Goal: Task Accomplishment & Management: Use online tool/utility

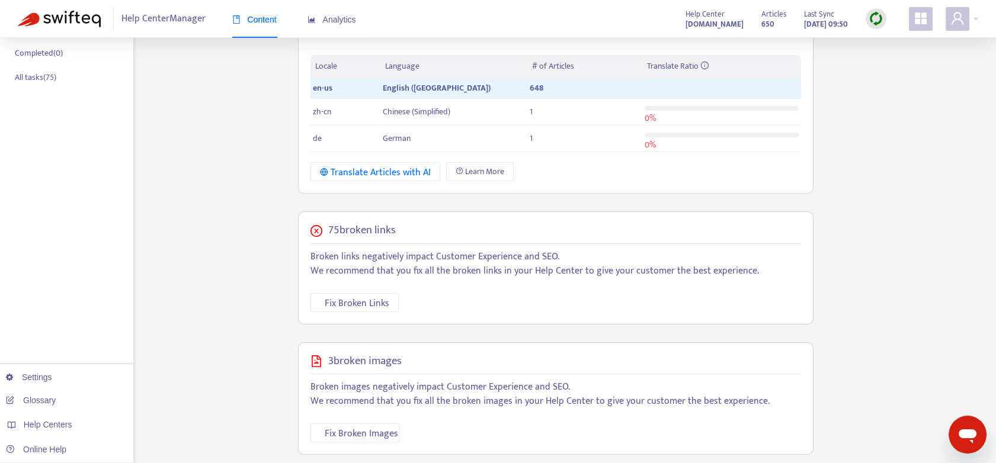
scroll to position [263, 0]
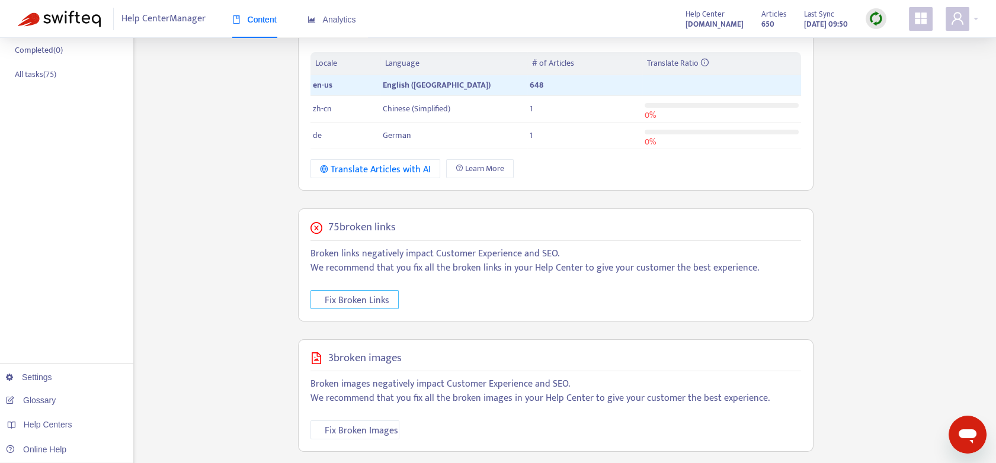
click at [366, 297] on span "Fix Broken Links" at bounding box center [357, 300] width 65 height 15
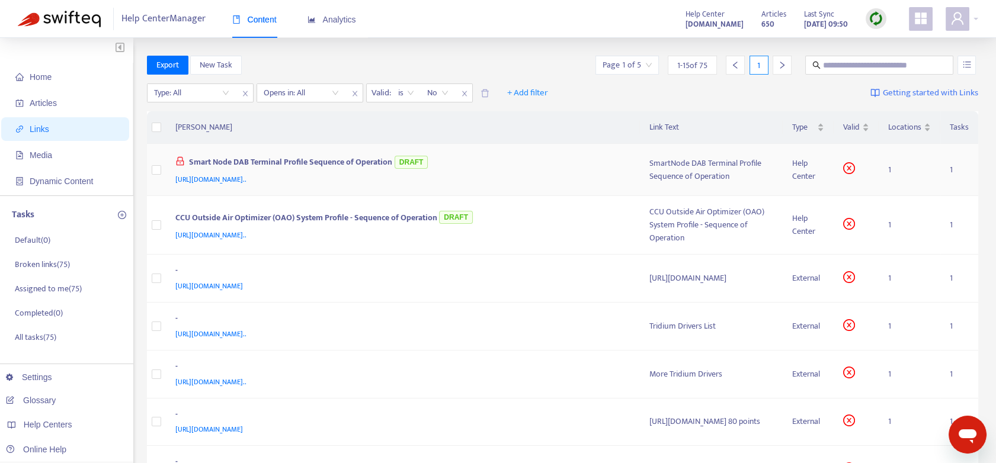
click at [893, 171] on td "1" at bounding box center [910, 170] width 62 height 52
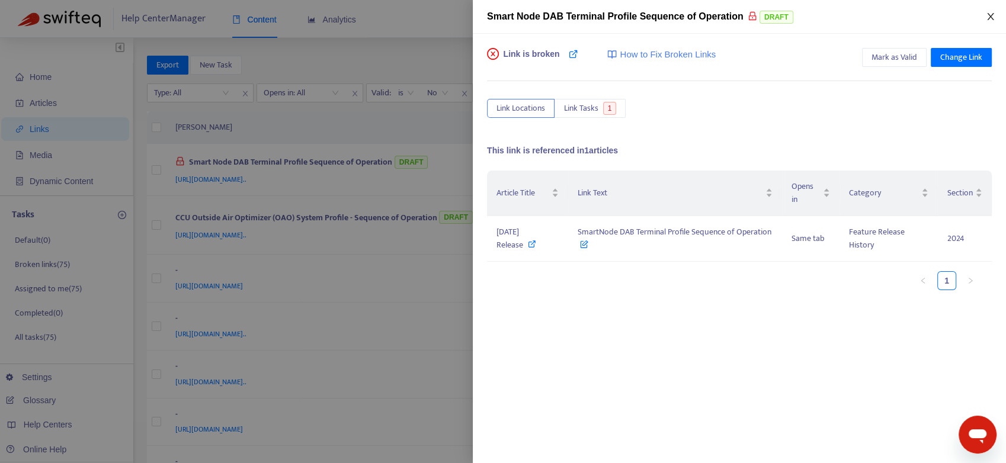
click at [990, 13] on icon "close" at bounding box center [990, 16] width 9 height 9
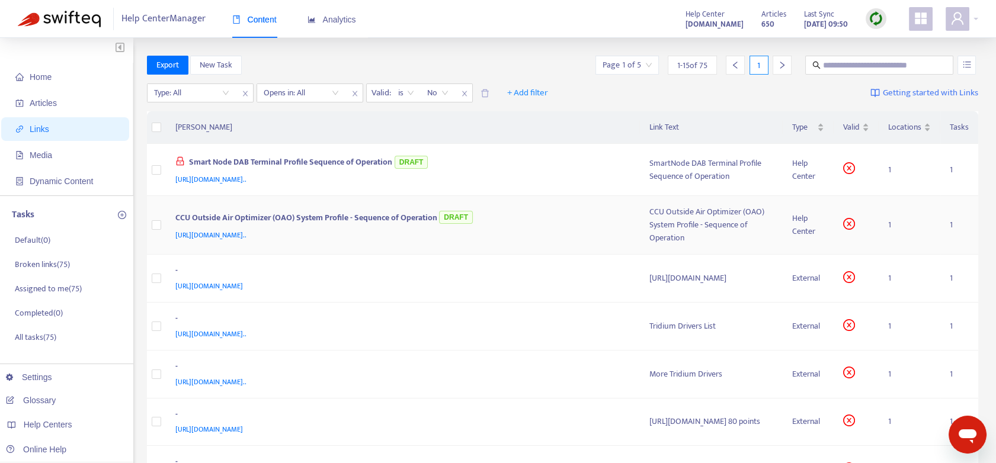
click at [891, 219] on td "1" at bounding box center [910, 225] width 62 height 59
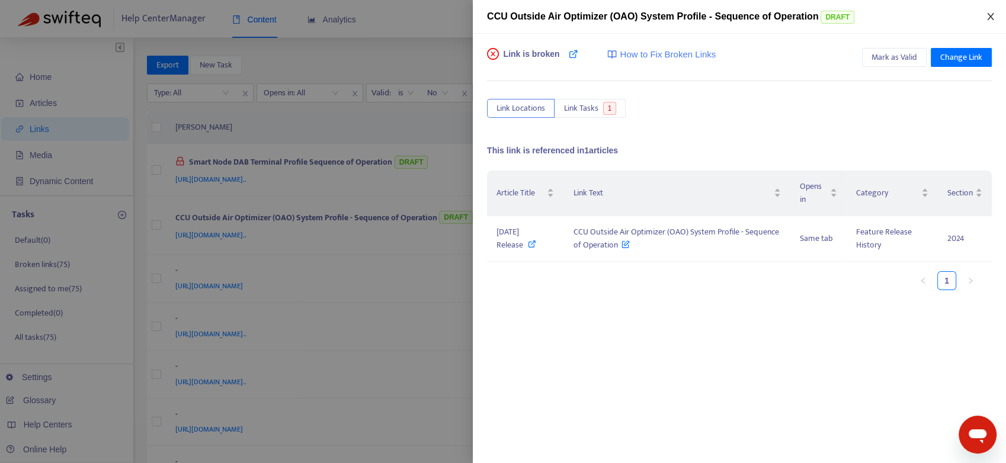
click at [992, 17] on icon "close" at bounding box center [990, 16] width 9 height 9
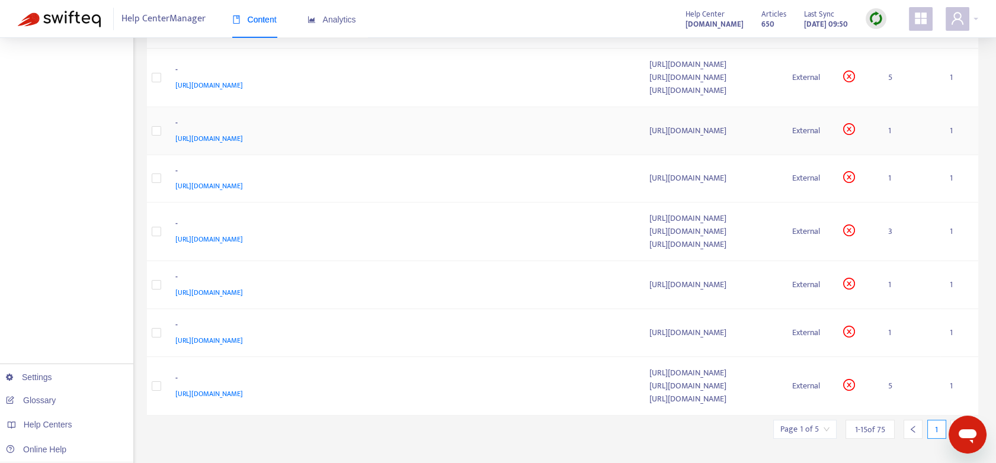
scroll to position [504, 0]
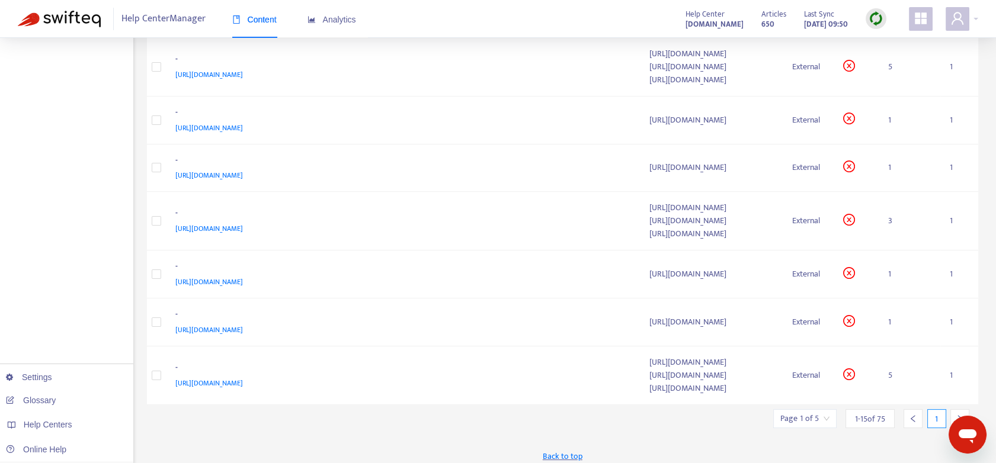
click at [962, 415] on icon "right" at bounding box center [960, 419] width 8 height 8
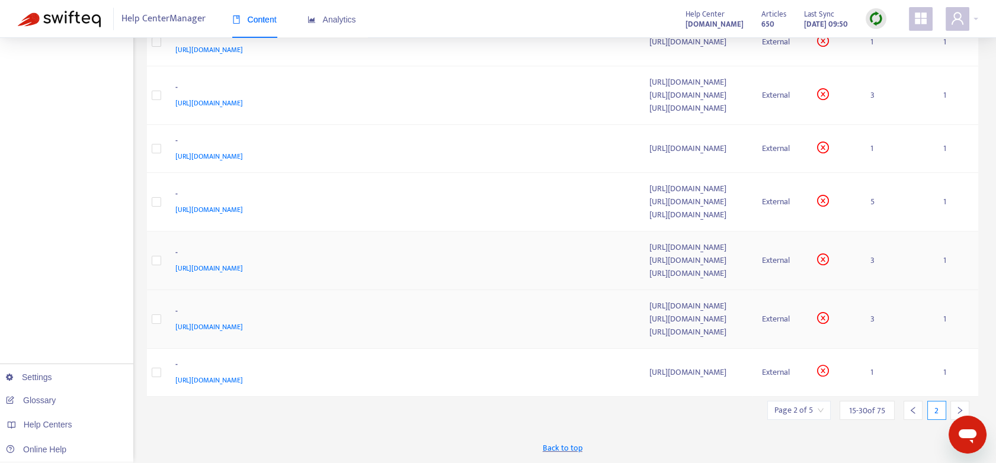
scroll to position [704, 0]
click at [959, 410] on icon "right" at bounding box center [960, 411] width 8 height 8
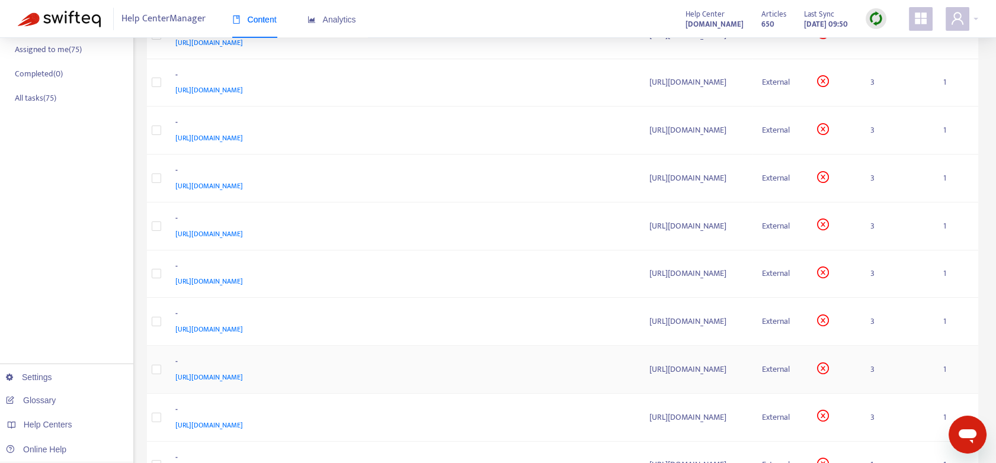
scroll to position [474, 0]
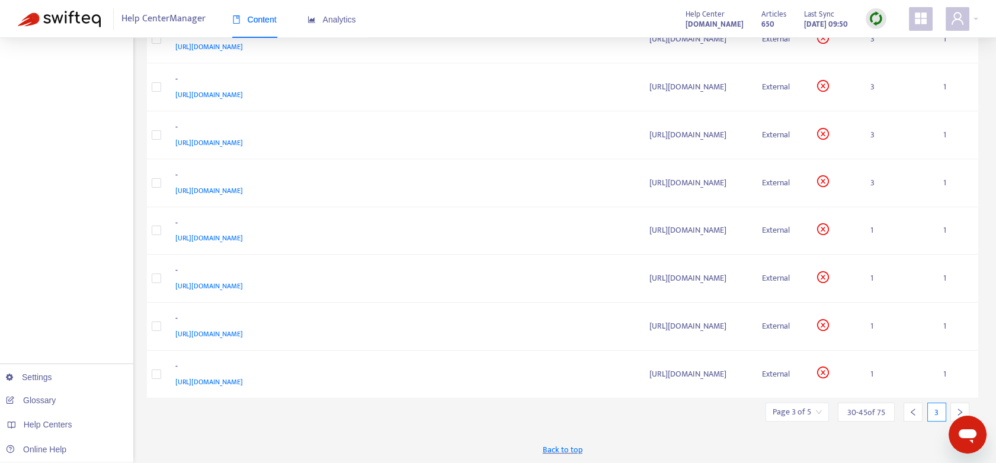
click at [960, 408] on icon "right" at bounding box center [960, 412] width 8 height 8
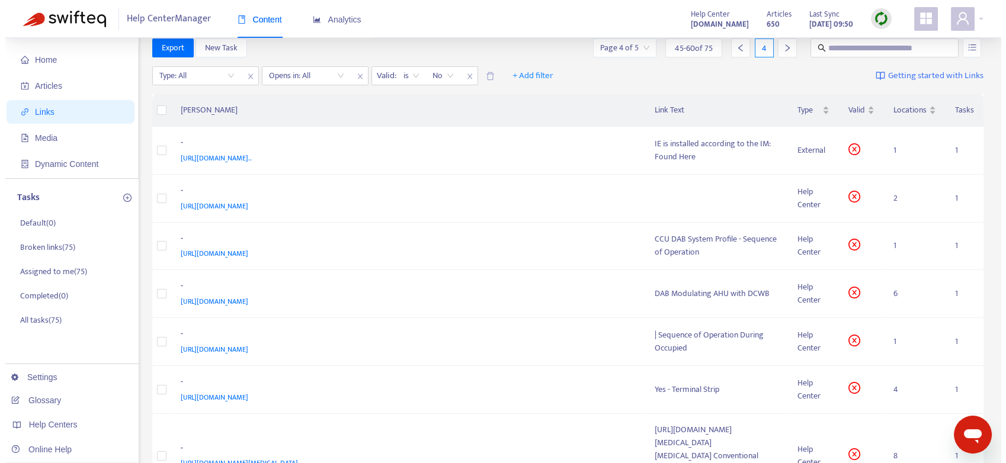
scroll to position [0, 0]
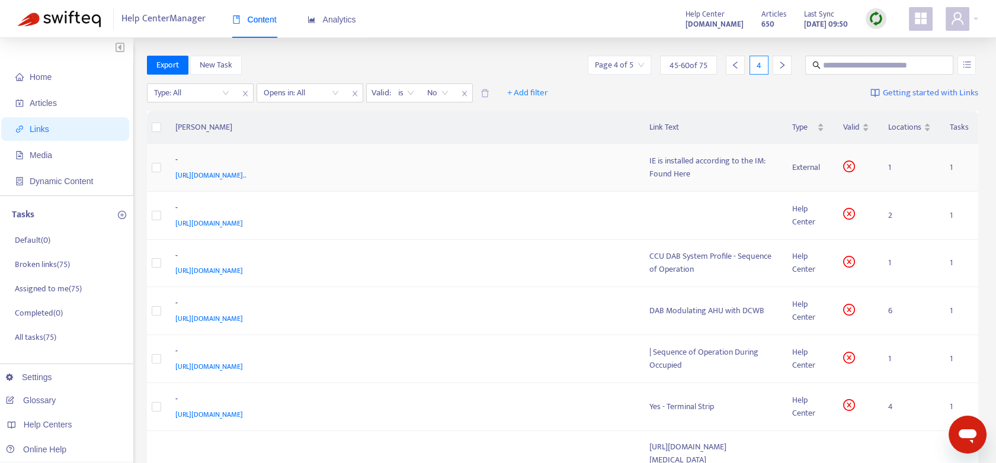
click at [891, 174] on td "1" at bounding box center [910, 168] width 62 height 48
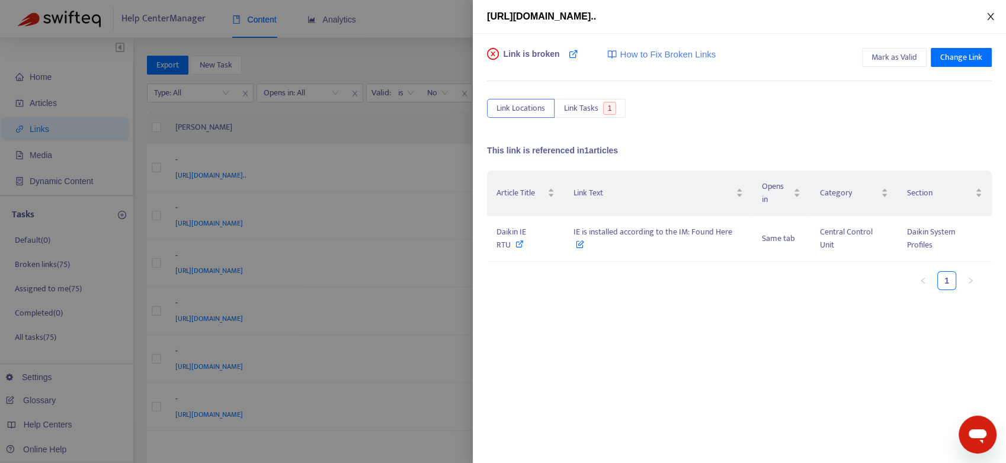
click at [992, 14] on icon "close" at bounding box center [990, 16] width 7 height 7
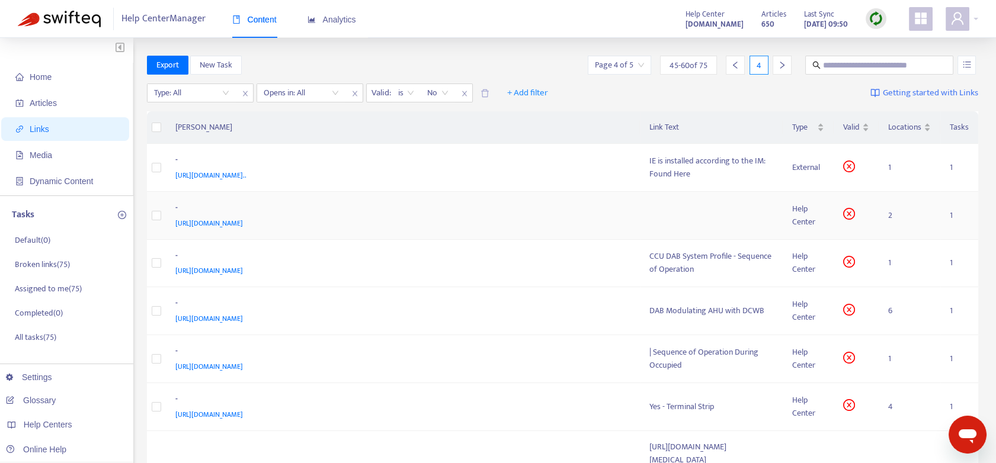
click at [891, 227] on td "2" at bounding box center [910, 216] width 62 height 48
